Goal: Transaction & Acquisition: Purchase product/service

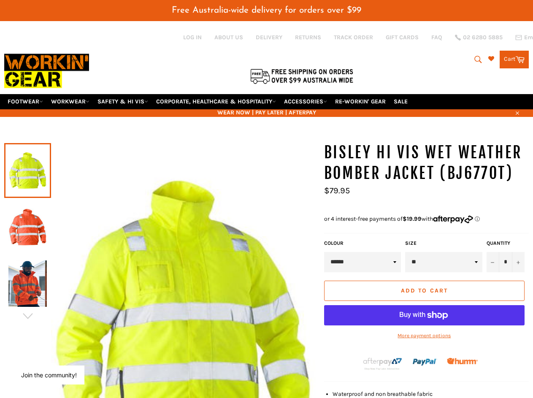
click at [475, 59] on icon "submit" at bounding box center [477, 59] width 9 height 9
click at [516, 112] on icon "button" at bounding box center [516, 112] width 3 height 3
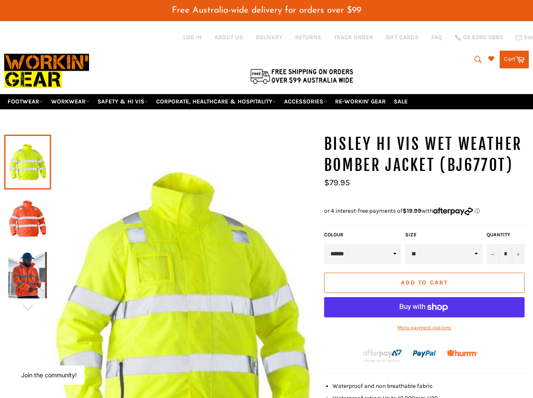
click at [27, 134] on div at bounding box center [27, 162] width 47 height 57
click at [27, 316] on div at bounding box center [159, 315] width 311 height 363
click at [505, 262] on input "*" at bounding box center [505, 254] width 38 height 20
click at [493, 262] on button "−" at bounding box center [492, 254] width 13 height 20
click at [518, 262] on button "+" at bounding box center [518, 254] width 13 height 20
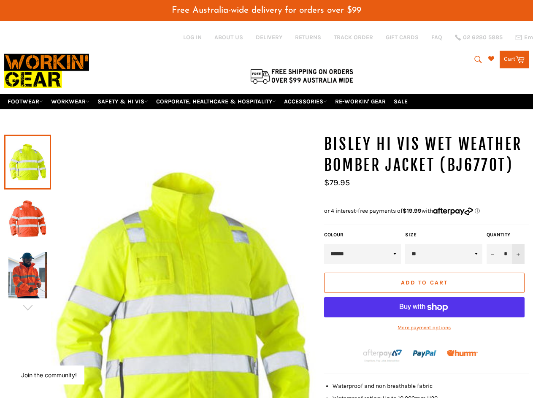
type input "*"
click at [424, 291] on button "Add to Cart" at bounding box center [424, 282] width 200 height 20
click at [424, 335] on div "Add to Cart More payment options This item is a recurring or deferred purchase.…" at bounding box center [424, 305] width 205 height 67
click at [49, 374] on button "Join the community!" at bounding box center [49, 374] width 56 height 7
